Goal: Book appointment/travel/reservation

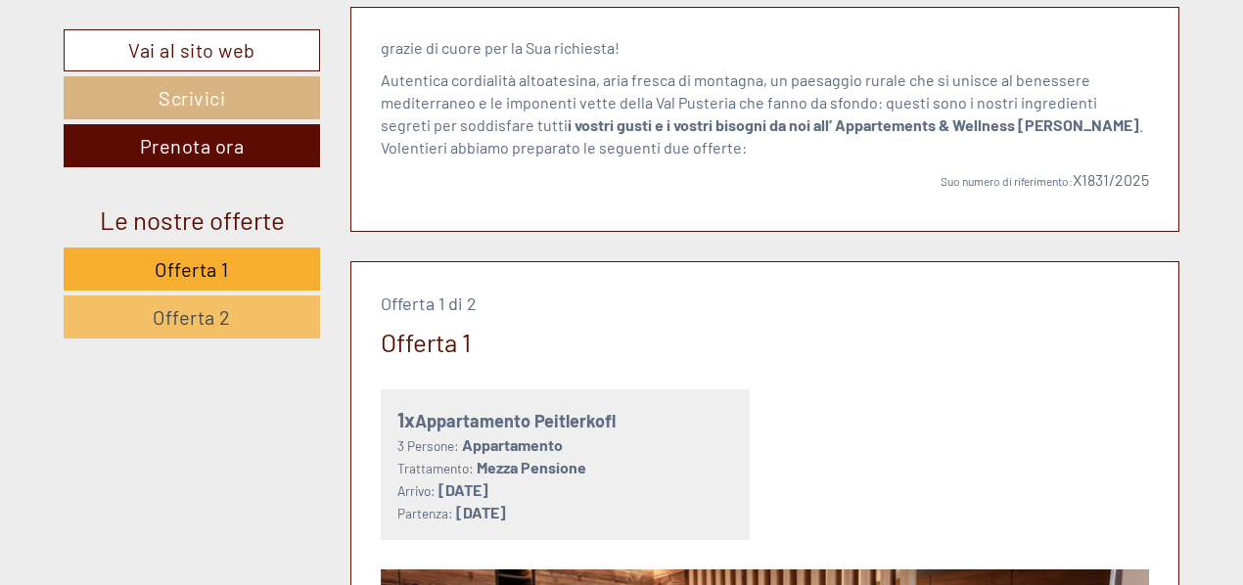
scroll to position [783, 0]
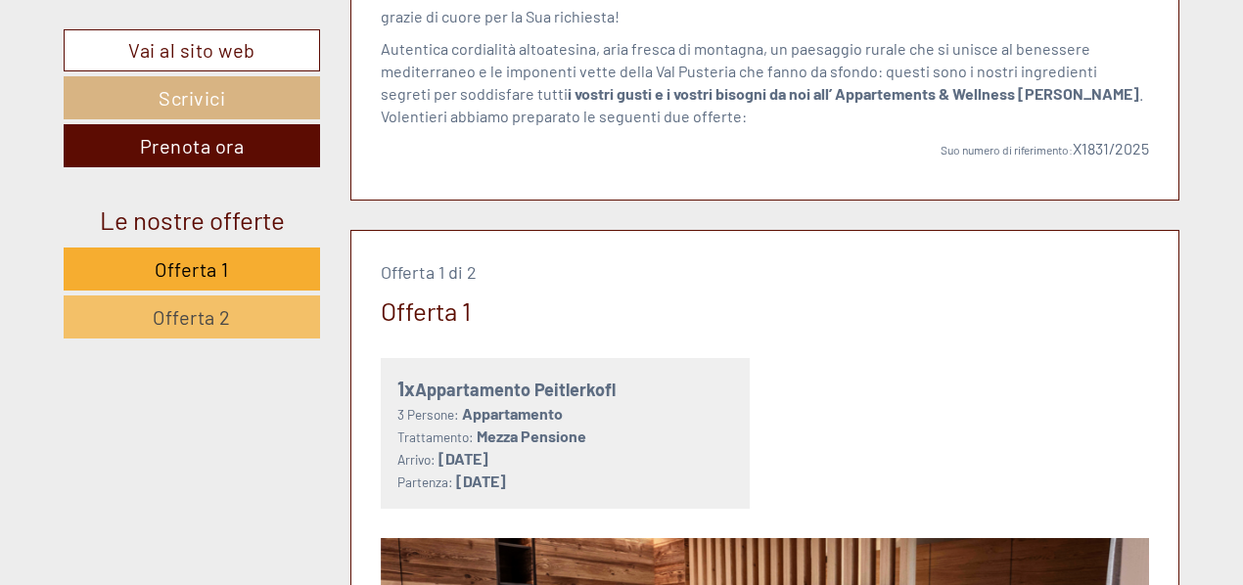
drag, startPoint x: 625, startPoint y: 383, endPoint x: 397, endPoint y: 398, distance: 228.5
click at [397, 398] on div "1x Appartamento Peitlerkofl" at bounding box center [565, 389] width 337 height 28
copy div "1x Appartamento Peitlerkofl"
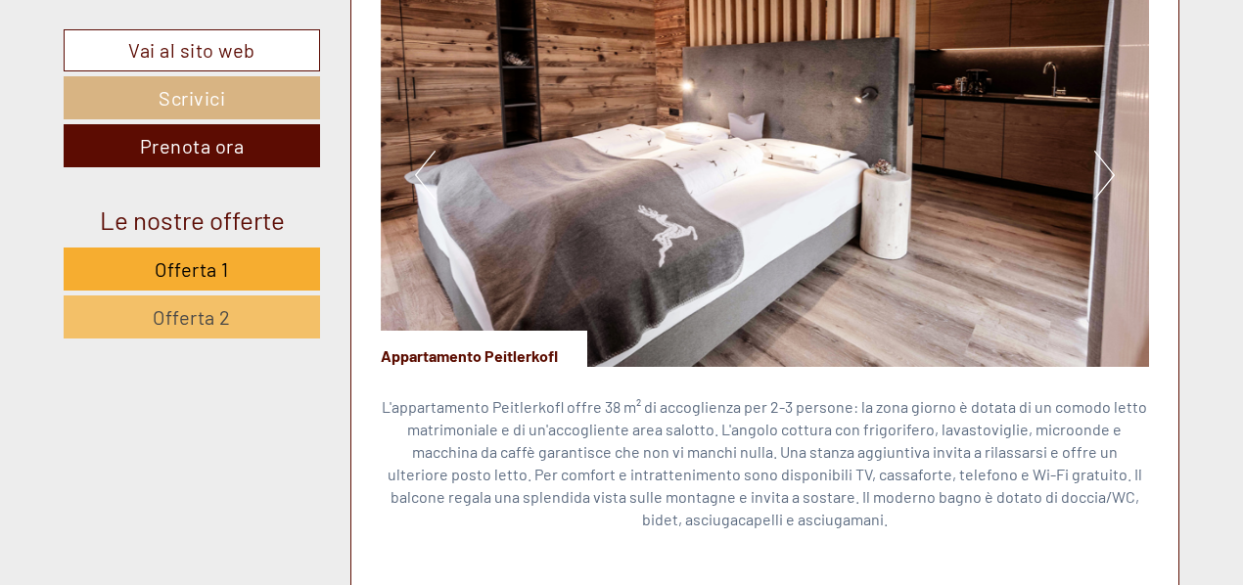
scroll to position [1370, 0]
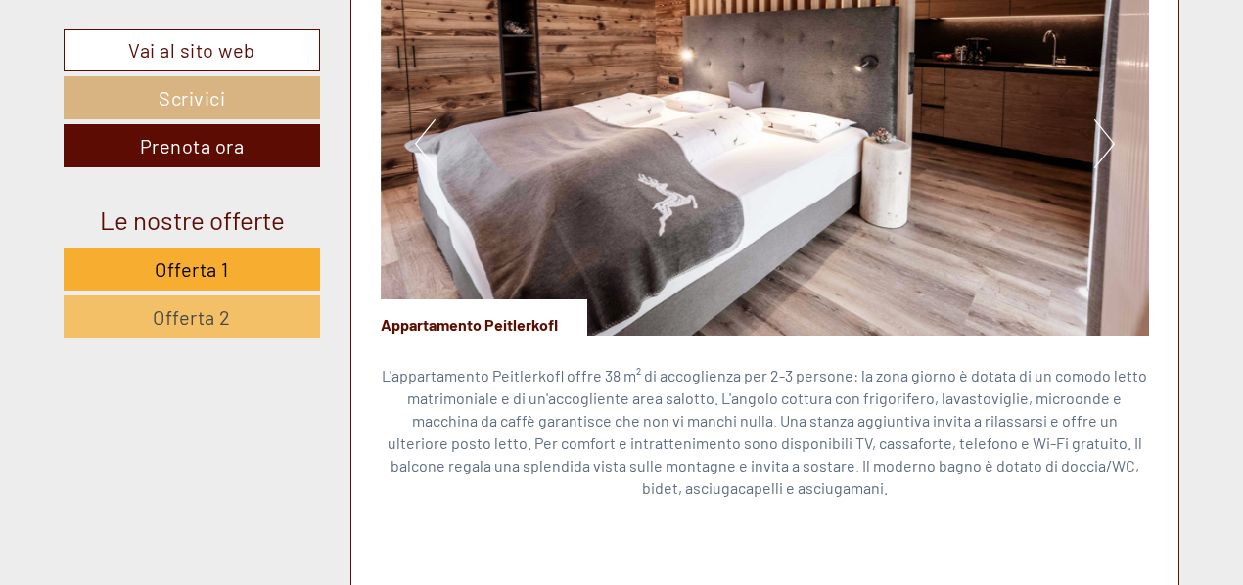
click at [1100, 156] on button "Next" at bounding box center [1104, 143] width 21 height 49
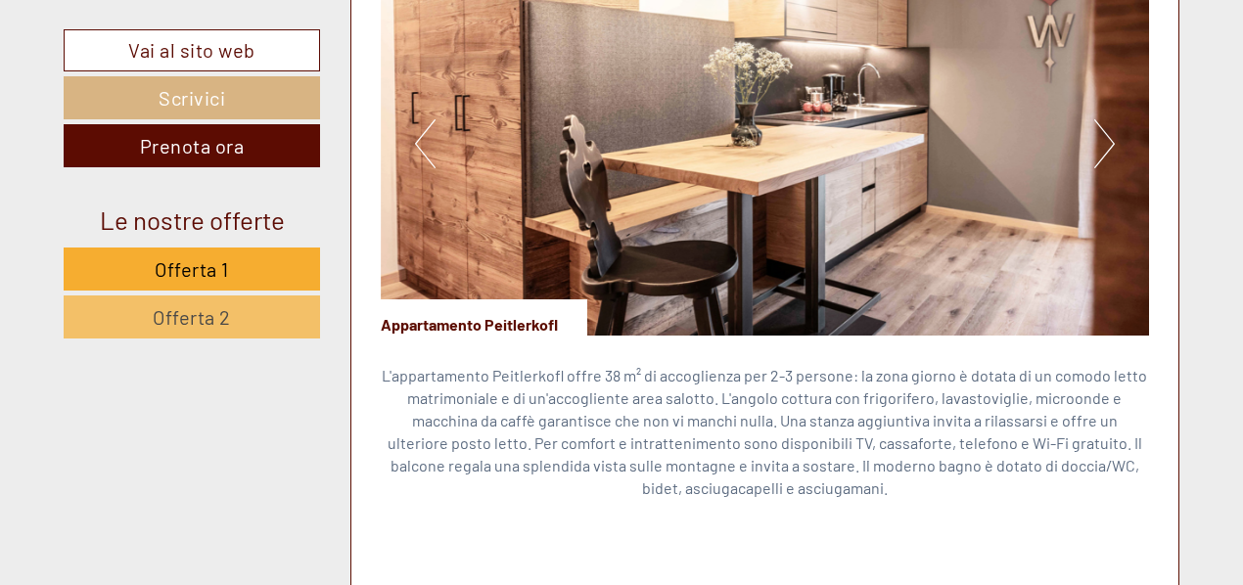
scroll to position [1174, 0]
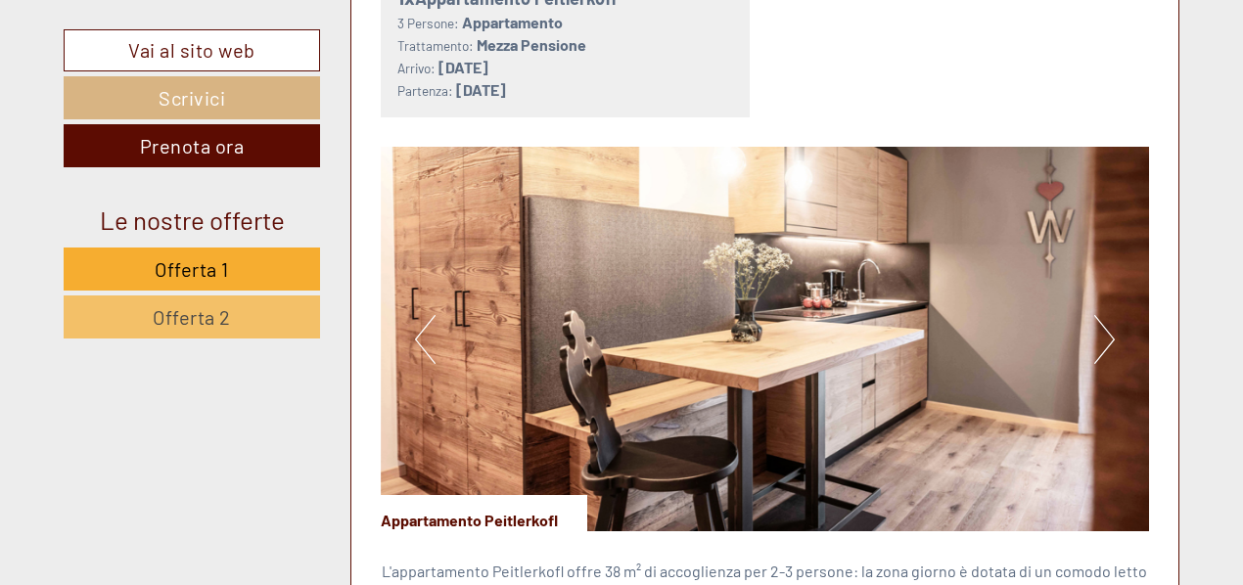
click at [1100, 343] on button "Next" at bounding box center [1104, 339] width 21 height 49
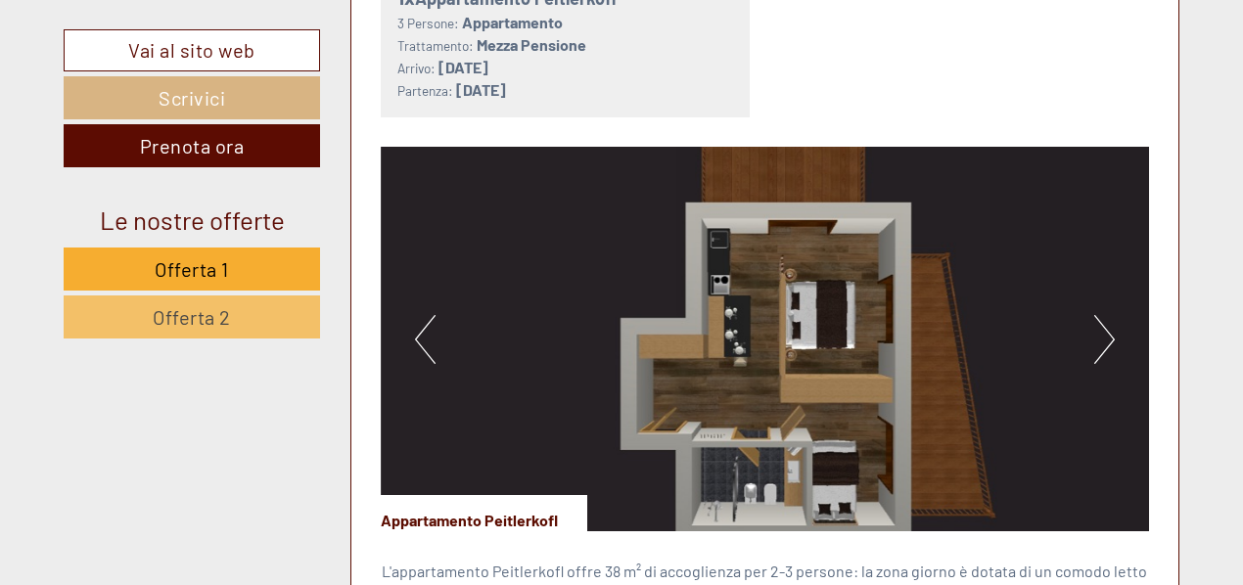
click at [1100, 343] on button "Next" at bounding box center [1104, 339] width 21 height 49
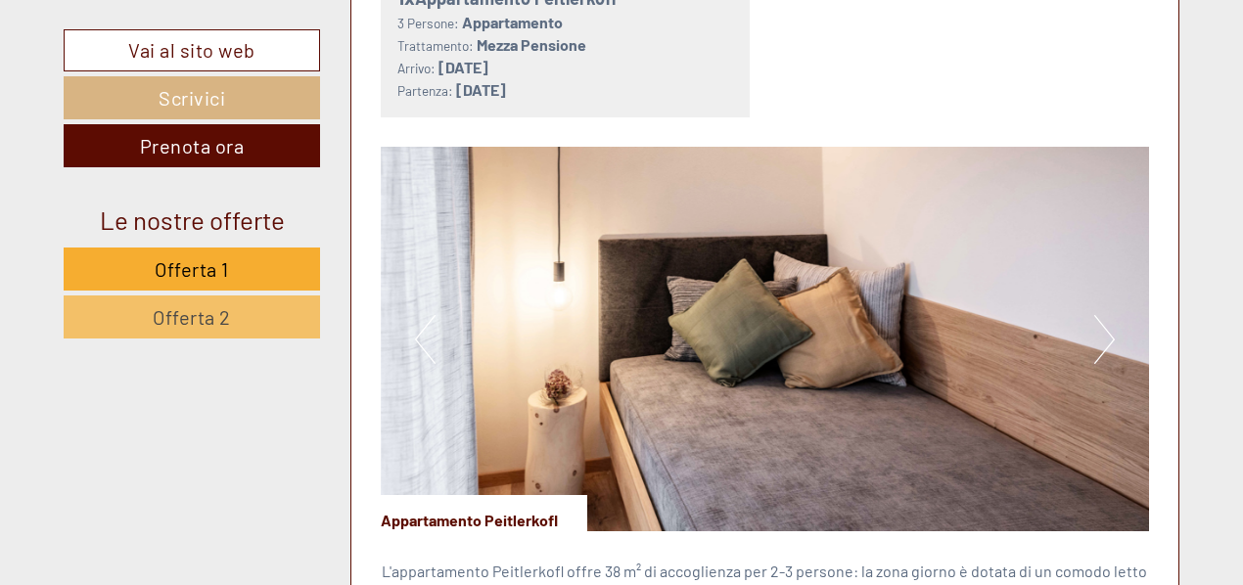
click at [1097, 343] on button "Next" at bounding box center [1104, 339] width 21 height 49
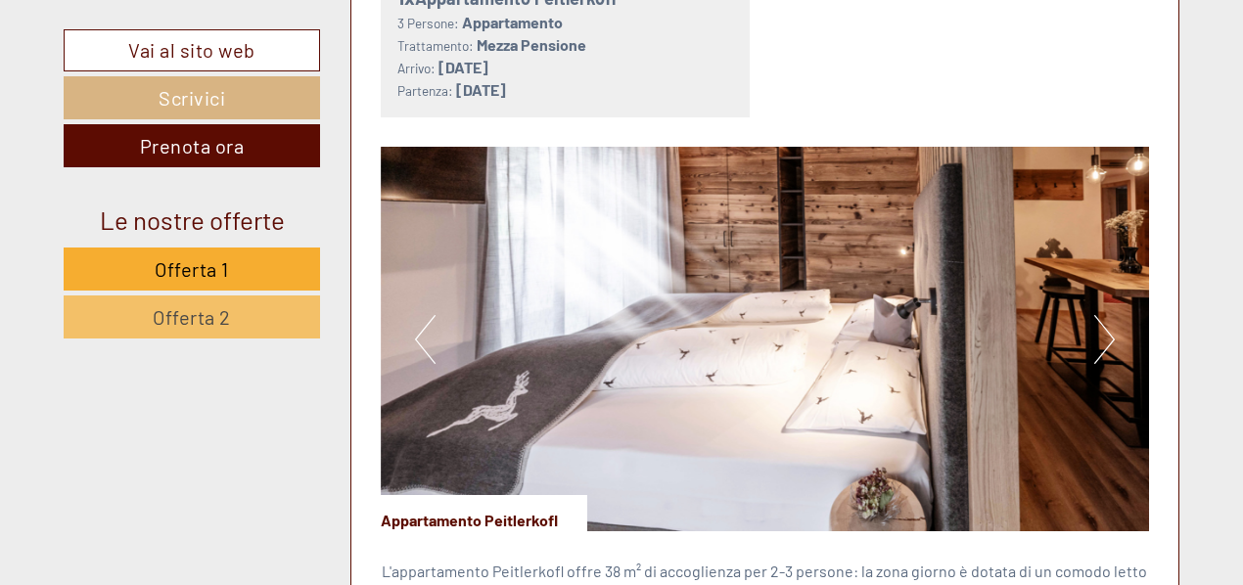
click at [1097, 343] on button "Next" at bounding box center [1104, 339] width 21 height 49
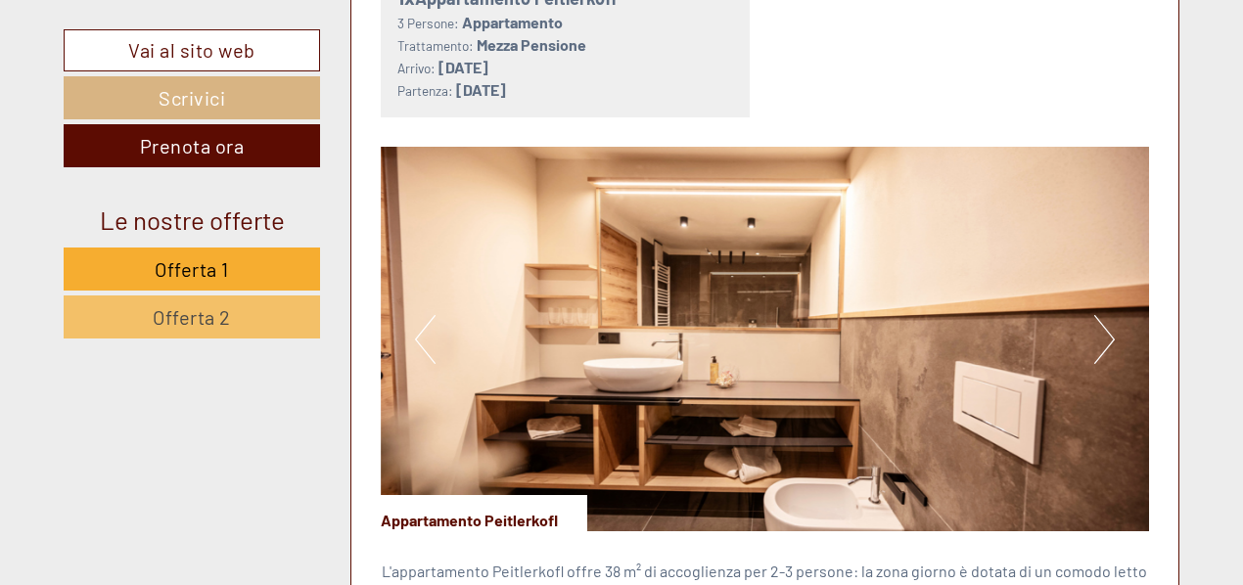
click at [1097, 343] on button "Next" at bounding box center [1104, 339] width 21 height 49
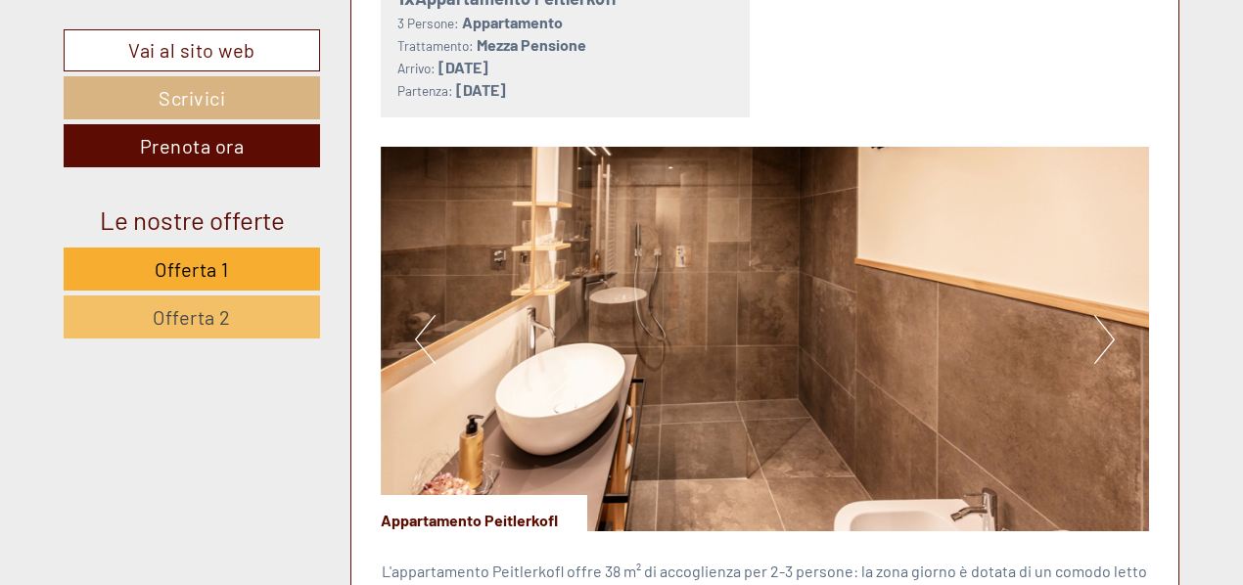
click at [1097, 343] on button "Next" at bounding box center [1104, 339] width 21 height 49
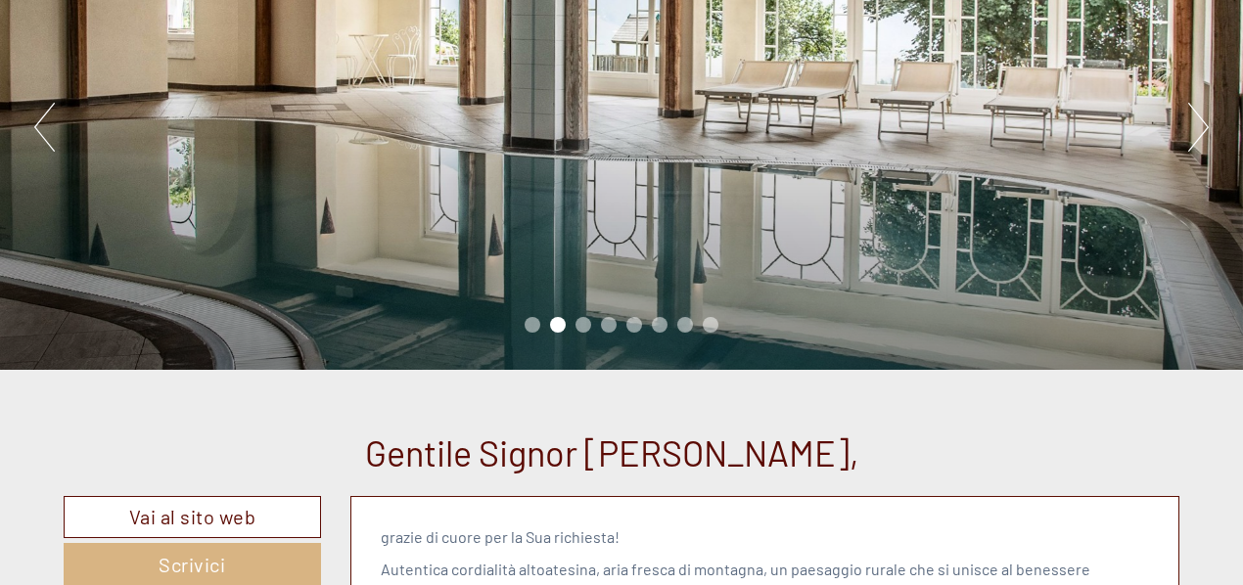
scroll to position [489, 0]
